Goal: Task Accomplishment & Management: Manage account settings

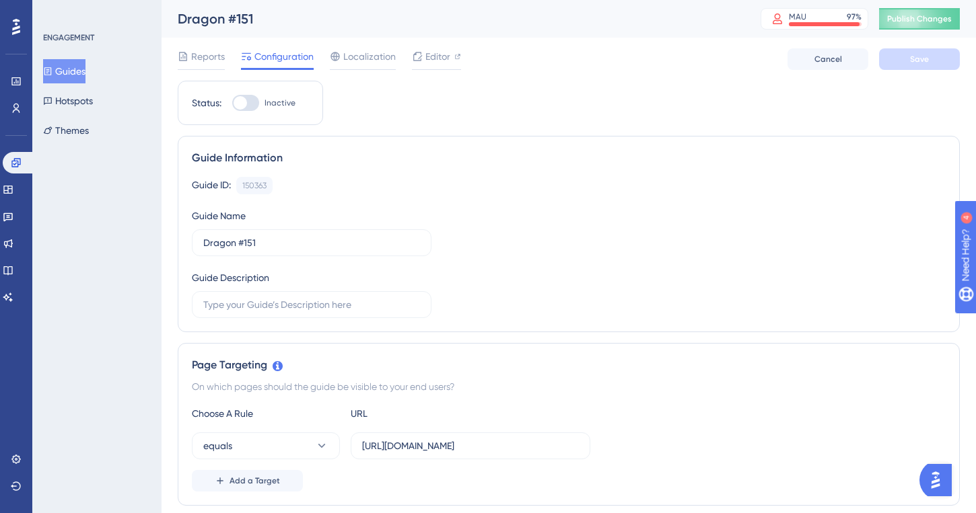
click at [250, 104] on div at bounding box center [245, 103] width 27 height 16
click at [232, 104] on input "Inactive" at bounding box center [231, 103] width 1 height 1
checkbox input "true"
click at [921, 63] on span "Save" at bounding box center [919, 59] width 19 height 11
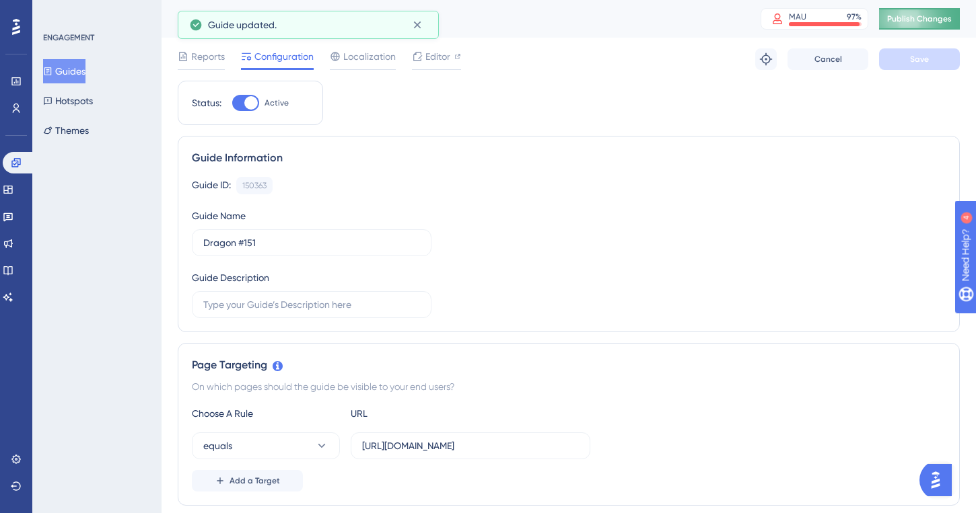
click at [901, 17] on span "Publish Changes" at bounding box center [919, 18] width 65 height 11
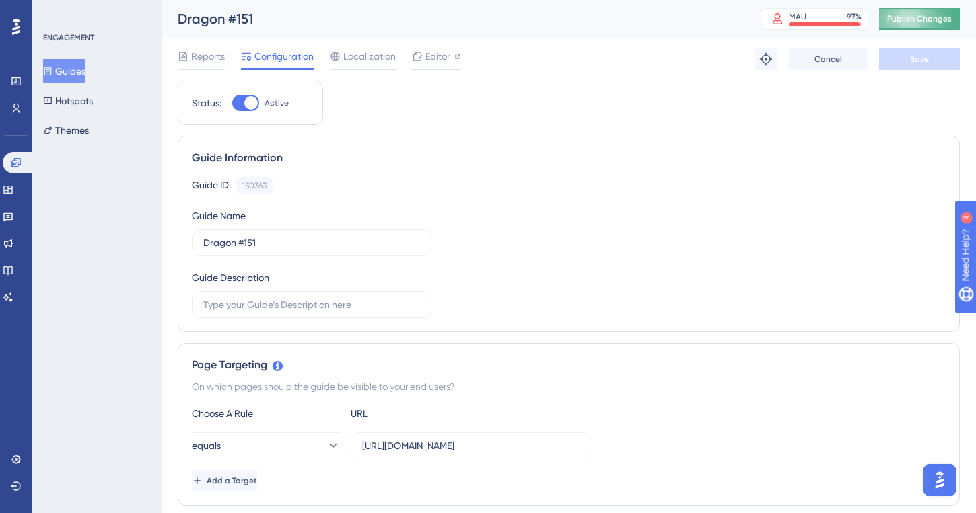
click at [924, 20] on span "Publish Changes" at bounding box center [919, 18] width 65 height 11
